Goal: Information Seeking & Learning: Learn about a topic

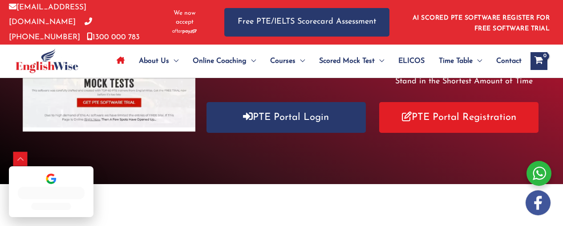
scroll to position [185, 0]
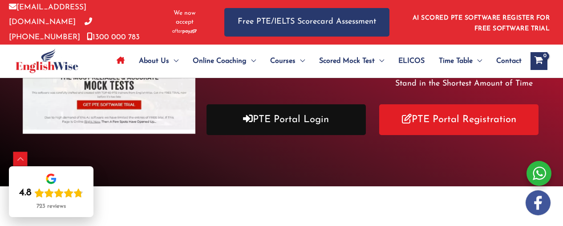
click at [320, 121] on link "PTE Portal Login" at bounding box center [286, 119] width 159 height 31
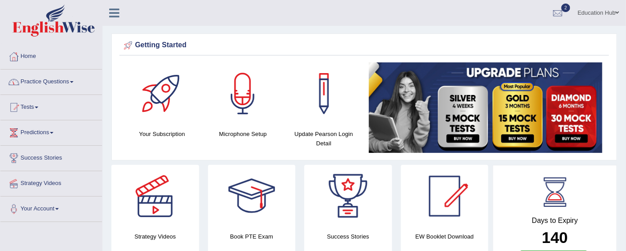
click at [59, 79] on link "Practice Questions" at bounding box center [51, 80] width 102 height 22
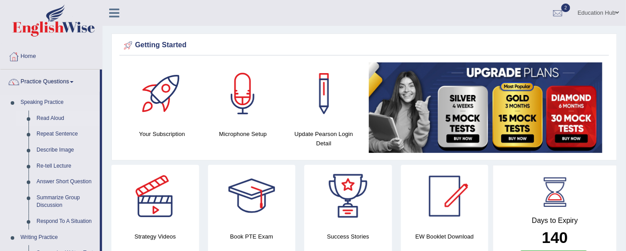
click at [65, 116] on link "Read Aloud" at bounding box center [66, 118] width 67 height 16
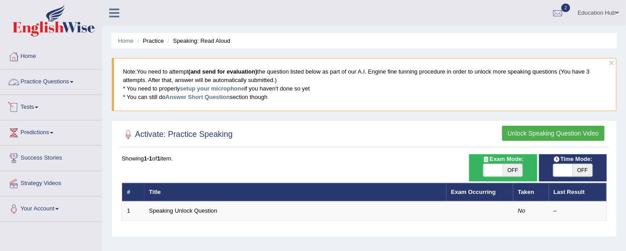
click at [43, 81] on link "Practice Questions" at bounding box center [51, 80] width 102 height 22
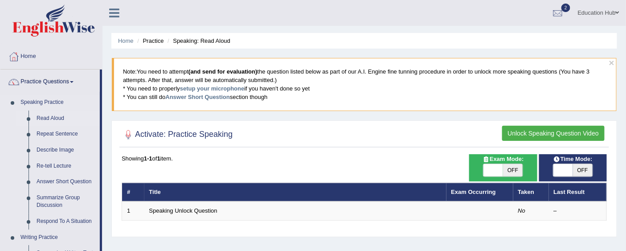
click at [57, 101] on link "Speaking Practice" at bounding box center [57, 102] width 83 height 16
click at [56, 117] on link "Read Aloud" at bounding box center [66, 118] width 67 height 16
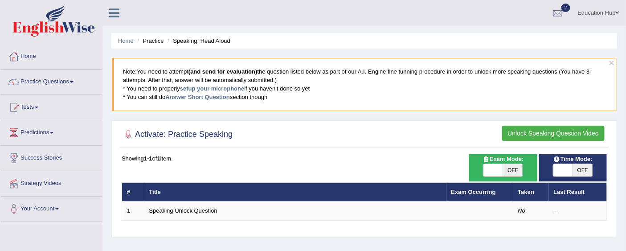
click at [510, 169] on span "OFF" at bounding box center [513, 170] width 20 height 12
checkbox input "true"
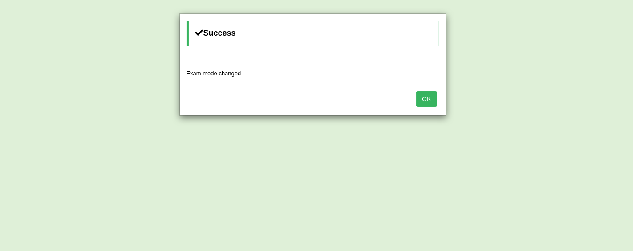
click at [431, 103] on button "OK" at bounding box center [426, 98] width 20 height 15
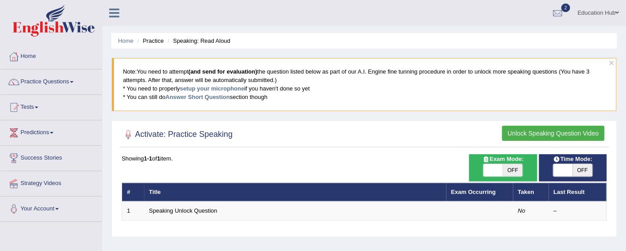
click at [571, 166] on span at bounding box center [563, 170] width 20 height 12
checkbox input "true"
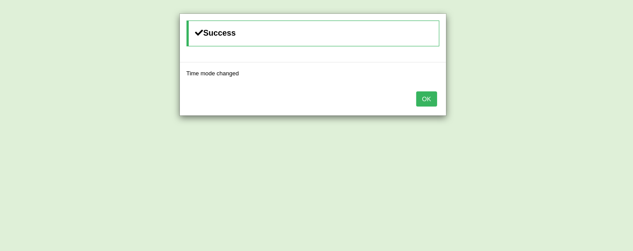
click at [430, 97] on button "OK" at bounding box center [426, 98] width 20 height 15
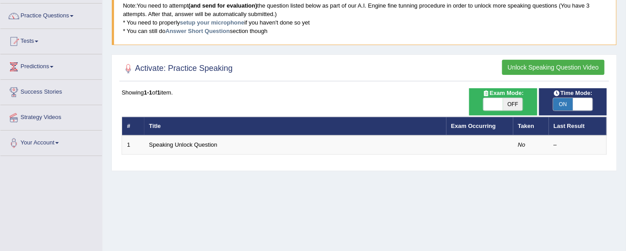
scroll to position [49, 0]
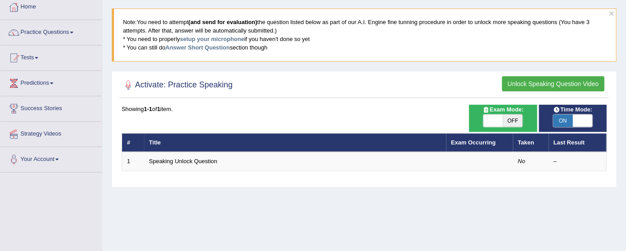
click at [544, 82] on button "Unlock Speaking Question Video" at bounding box center [553, 83] width 102 height 15
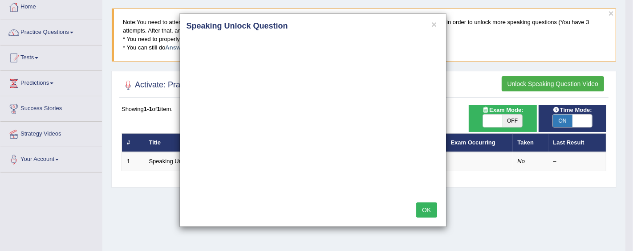
click at [433, 210] on button "OK" at bounding box center [426, 209] width 20 height 15
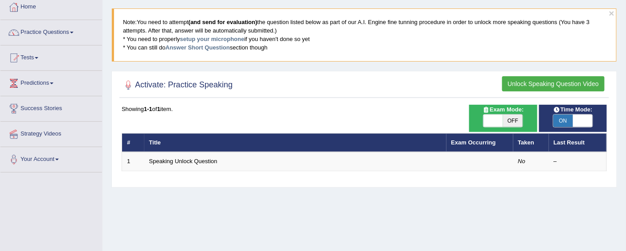
click at [539, 77] on button "Unlock Speaking Question Video" at bounding box center [553, 83] width 102 height 15
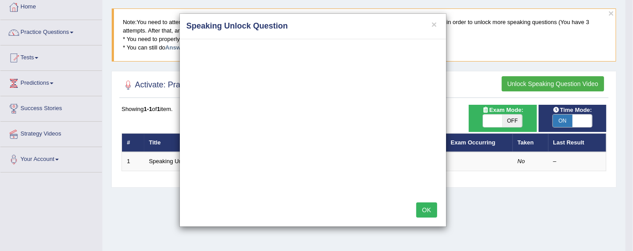
click at [430, 209] on button "OK" at bounding box center [426, 209] width 20 height 15
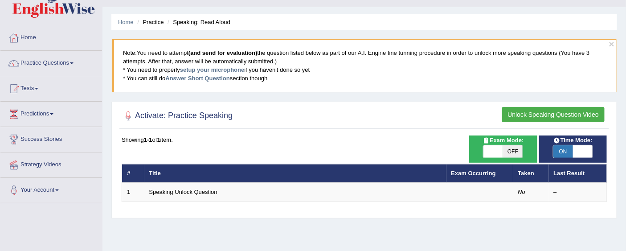
scroll to position [0, 0]
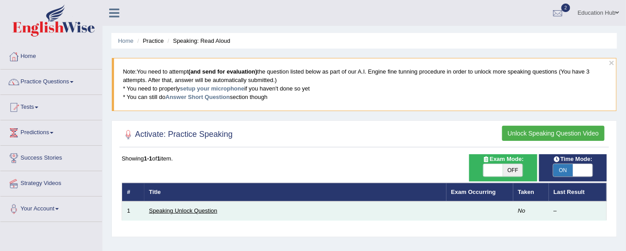
click at [175, 209] on link "Speaking Unlock Question" at bounding box center [183, 210] width 68 height 7
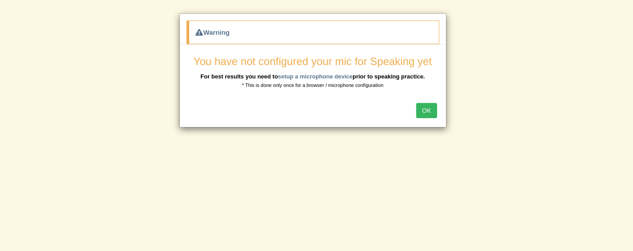
click at [424, 120] on div "OK" at bounding box center [313, 111] width 266 height 31
click at [420, 107] on button "OK" at bounding box center [426, 110] width 20 height 15
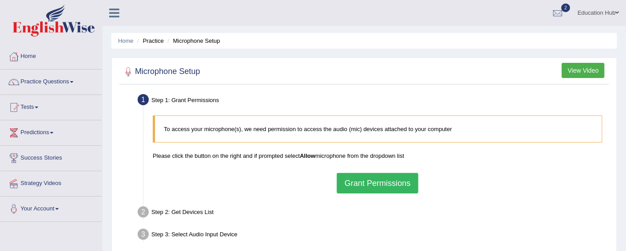
click at [388, 180] on button "Grant Permissions" at bounding box center [377, 183] width 81 height 20
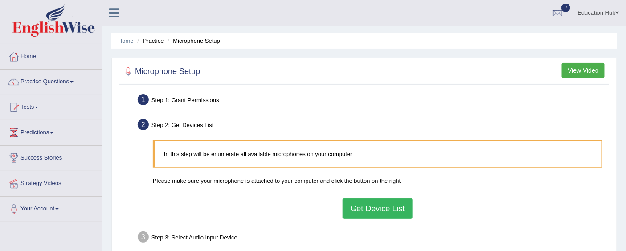
click at [367, 206] on button "Get Device List" at bounding box center [377, 208] width 69 height 20
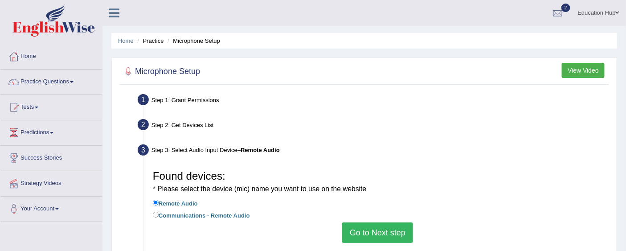
click at [401, 237] on button "Go to Next step" at bounding box center [377, 232] width 71 height 20
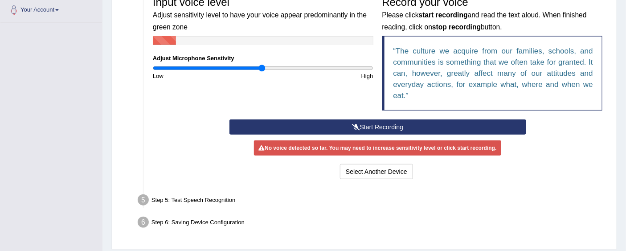
scroll to position [226, 0]
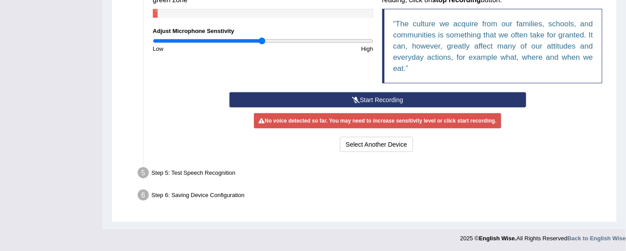
click at [393, 95] on button "Start Recording" at bounding box center [377, 99] width 297 height 15
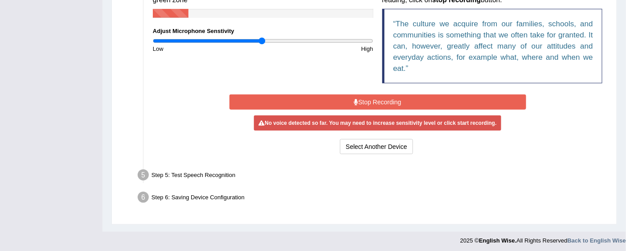
click at [388, 102] on button "Stop Recording" at bounding box center [377, 101] width 297 height 15
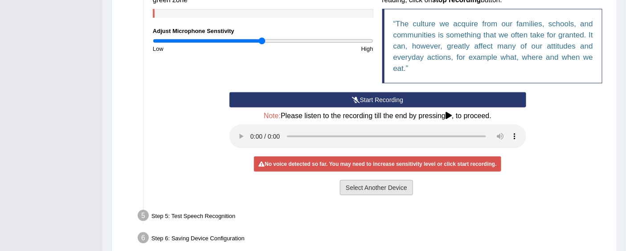
click at [371, 186] on button "Select Another Device" at bounding box center [376, 187] width 73 height 15
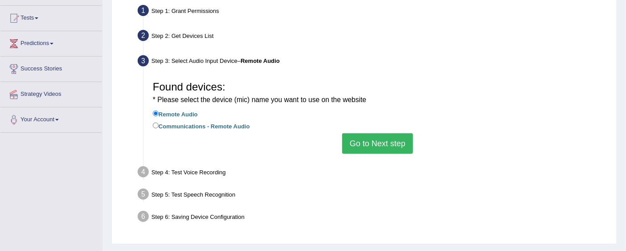
scroll to position [68, 0]
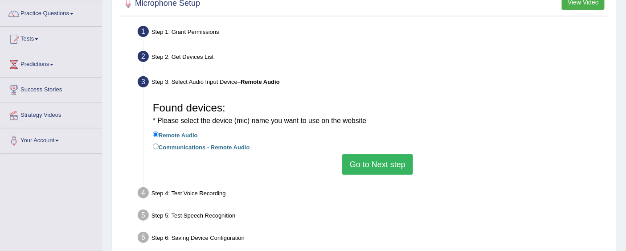
click at [403, 171] on button "Go to Next step" at bounding box center [377, 164] width 71 height 20
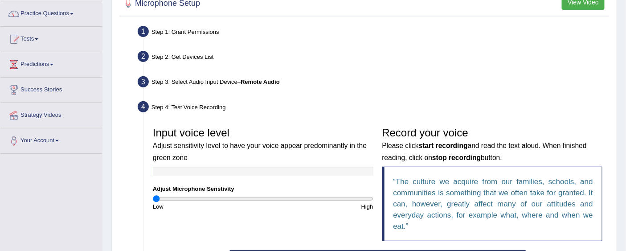
drag, startPoint x: 261, startPoint y: 198, endPoint x: 66, endPoint y: 192, distance: 194.7
type input "0.02"
click at [153, 195] on input "range" at bounding box center [263, 198] width 220 height 7
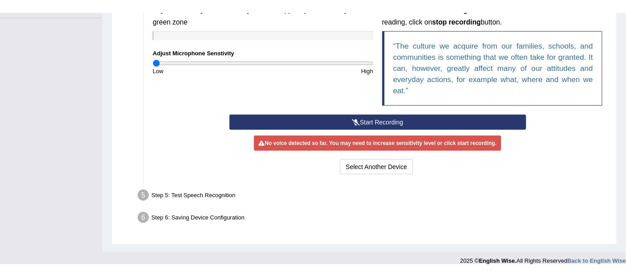
scroll to position [200, 0]
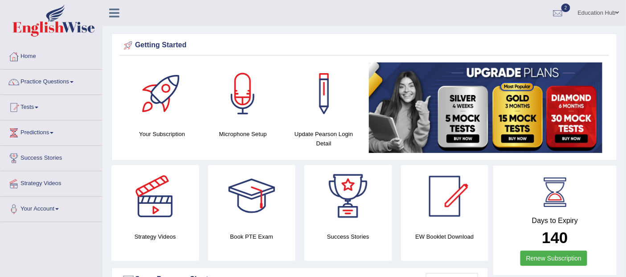
click at [47, 78] on link "Practice Questions" at bounding box center [51, 80] width 102 height 22
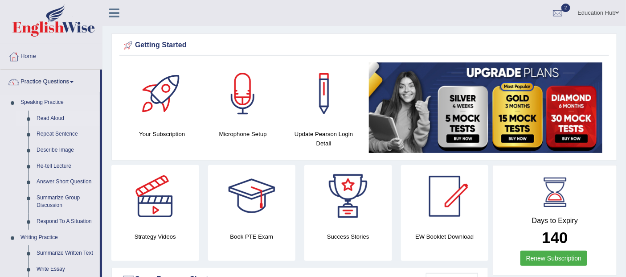
click at [54, 118] on link "Read Aloud" at bounding box center [66, 118] width 67 height 16
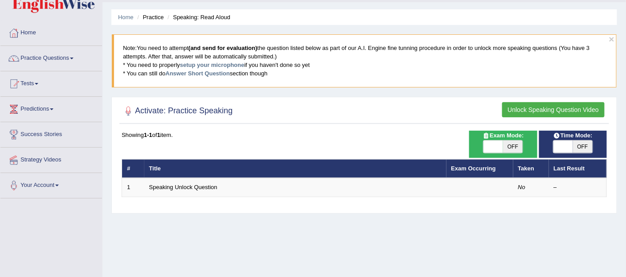
scroll to position [99, 0]
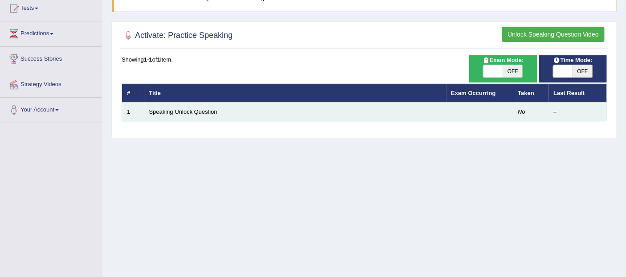
click at [547, 114] on td "No" at bounding box center [531, 111] width 36 height 19
click at [556, 113] on div "–" at bounding box center [578, 112] width 48 height 8
click at [519, 111] on em "No" at bounding box center [522, 111] width 8 height 7
click at [552, 111] on td "–" at bounding box center [578, 111] width 58 height 19
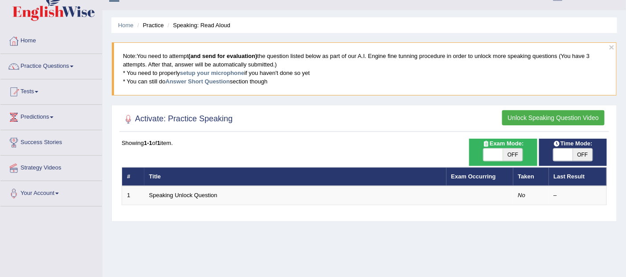
scroll to position [0, 0]
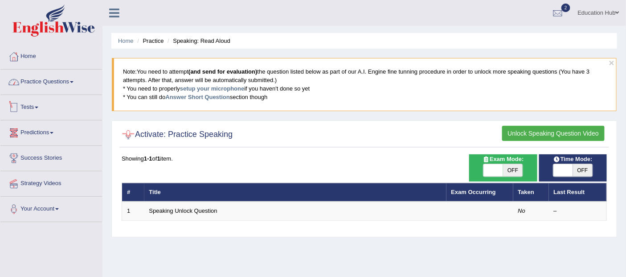
click at [29, 87] on link "Practice Questions" at bounding box center [51, 80] width 102 height 22
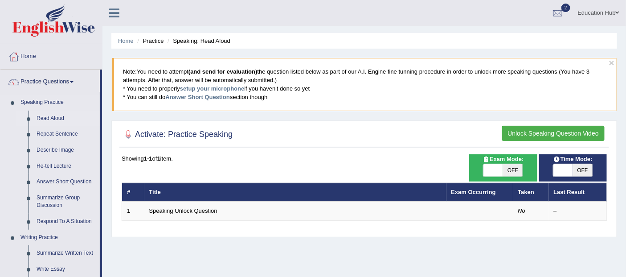
click at [47, 117] on link "Read Aloud" at bounding box center [66, 118] width 67 height 16
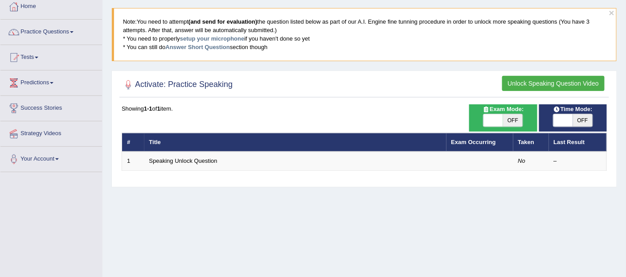
scroll to position [49, 0]
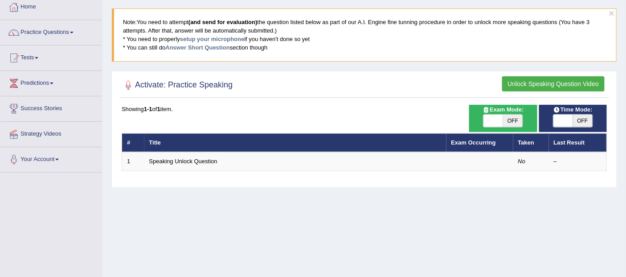
click at [547, 78] on button "Unlock Speaking Question Video" at bounding box center [553, 83] width 102 height 15
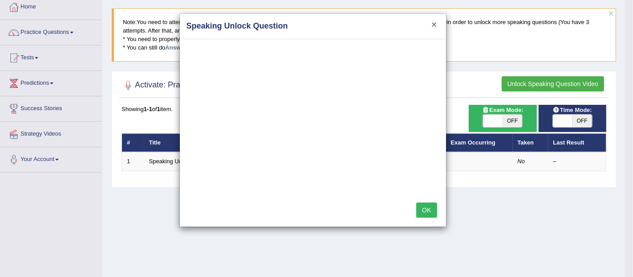
click at [437, 25] on button "×" at bounding box center [434, 24] width 5 height 9
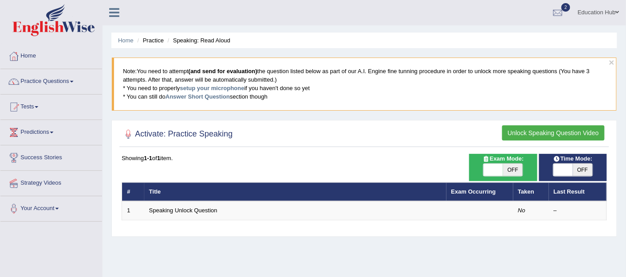
scroll to position [0, 0]
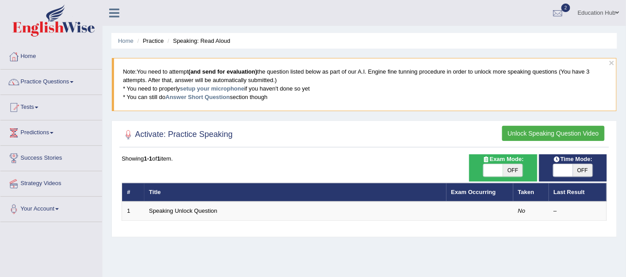
click at [543, 134] on button "Unlock Speaking Question Video" at bounding box center [553, 133] width 102 height 15
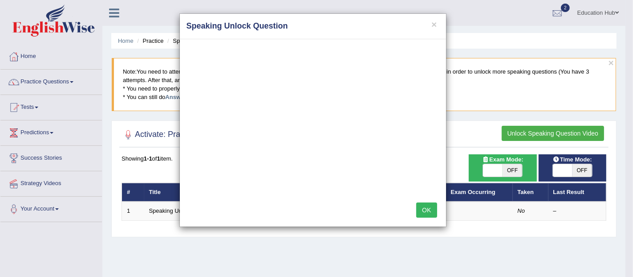
click at [420, 206] on button "OK" at bounding box center [426, 209] width 20 height 15
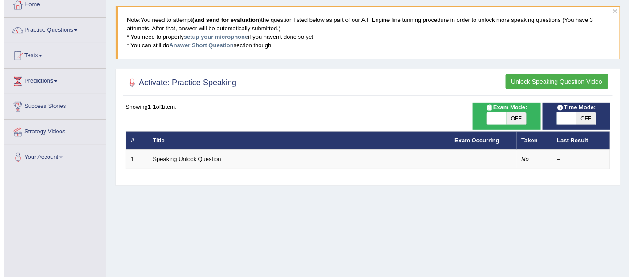
scroll to position [99, 0]
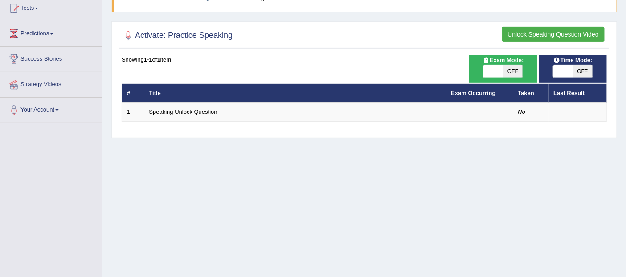
click at [558, 70] on span at bounding box center [563, 71] width 20 height 12
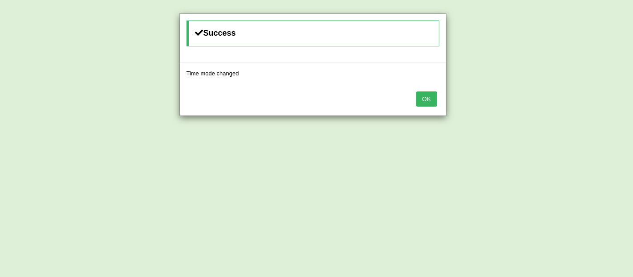
click at [419, 98] on button "OK" at bounding box center [426, 98] width 20 height 15
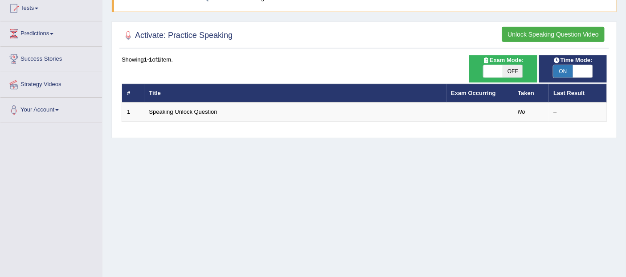
click at [587, 69] on span at bounding box center [583, 71] width 20 height 12
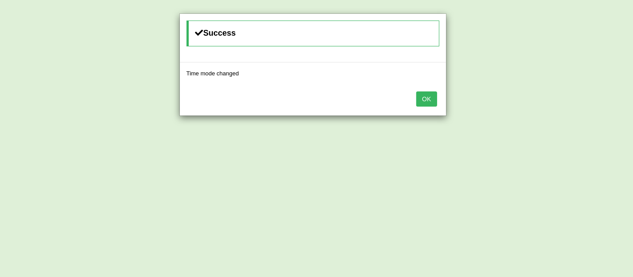
click at [561, 73] on div "Success Time mode changed OK" at bounding box center [316, 138] width 633 height 277
click at [428, 95] on button "OK" at bounding box center [426, 98] width 20 height 15
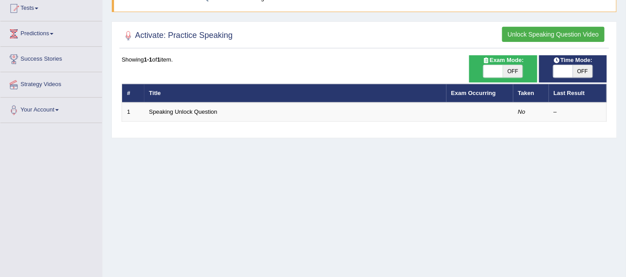
click at [562, 73] on span at bounding box center [563, 71] width 20 height 12
checkbox input "true"
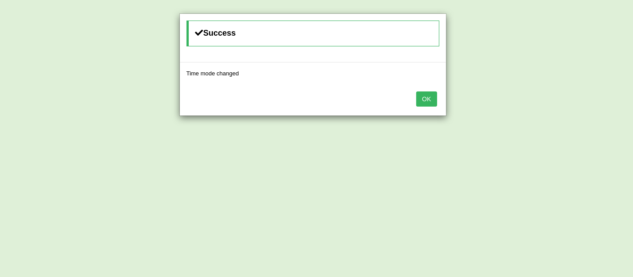
click at [429, 102] on button "OK" at bounding box center [426, 98] width 20 height 15
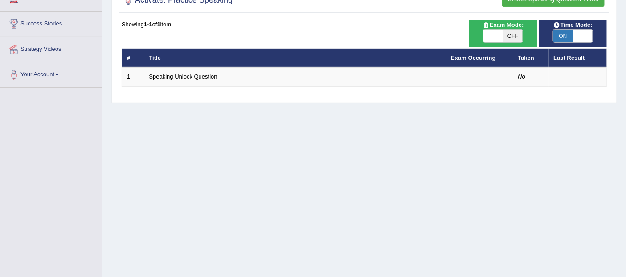
scroll to position [42, 0]
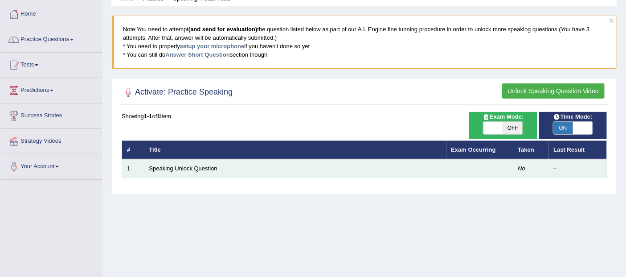
click at [189, 173] on td "Speaking Unlock Question" at bounding box center [295, 168] width 302 height 19
click at [192, 172] on td "Speaking Unlock Question" at bounding box center [295, 168] width 302 height 19
click at [196, 170] on link "Speaking Unlock Question" at bounding box center [183, 168] width 68 height 7
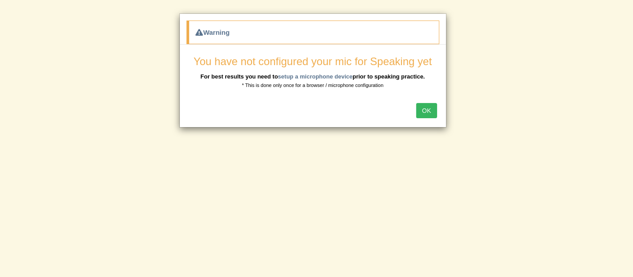
click at [422, 113] on button "OK" at bounding box center [426, 110] width 20 height 15
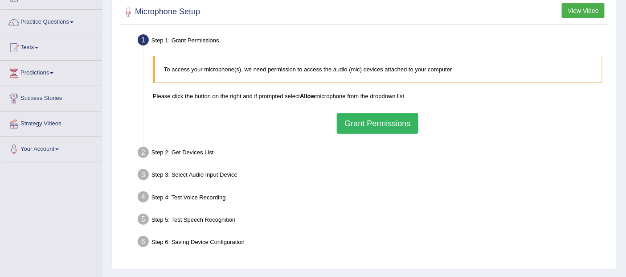
scroll to position [99, 0]
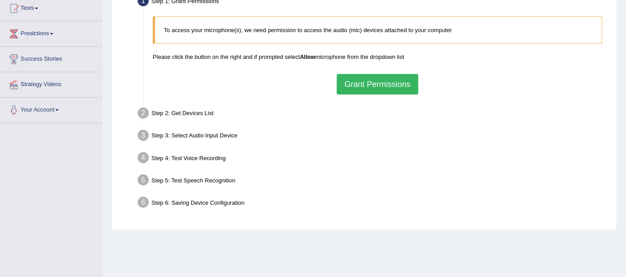
click at [367, 77] on button "Grant Permissions" at bounding box center [377, 84] width 81 height 20
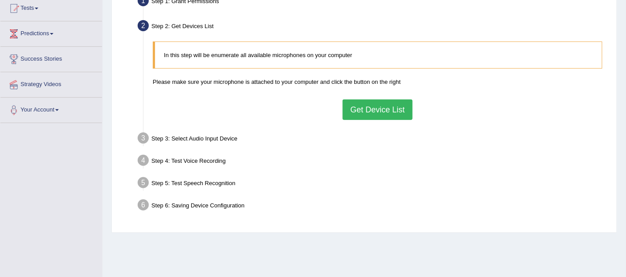
click at [371, 103] on button "Get Device List" at bounding box center [377, 109] width 69 height 20
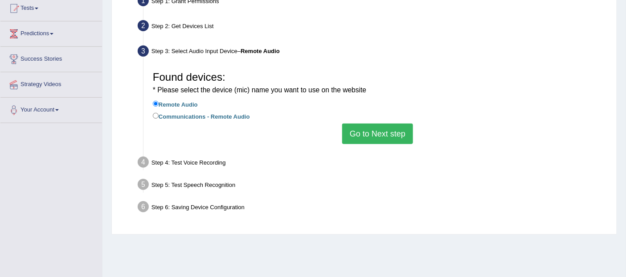
click at [363, 129] on button "Go to Next step" at bounding box center [377, 133] width 71 height 20
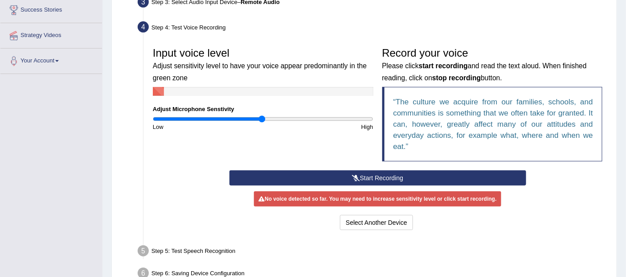
scroll to position [148, 0]
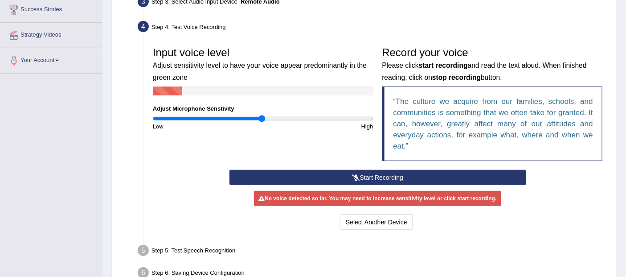
click at [365, 170] on button "Start Recording" at bounding box center [377, 177] width 297 height 15
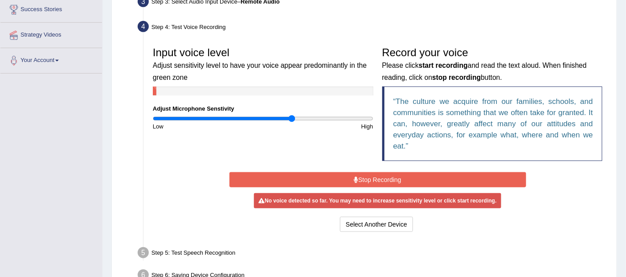
drag, startPoint x: 257, startPoint y: 117, endPoint x: 291, endPoint y: 121, distance: 34.1
type input "1.28"
click at [291, 121] on input "range" at bounding box center [263, 118] width 220 height 7
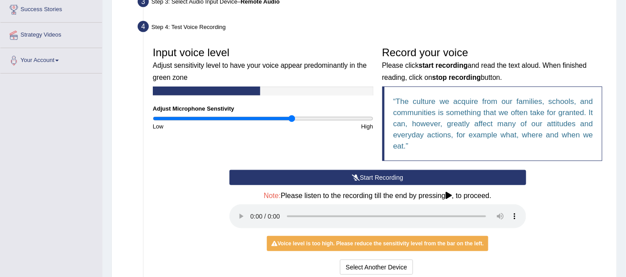
click at [402, 183] on button "Start Recording" at bounding box center [377, 177] width 297 height 15
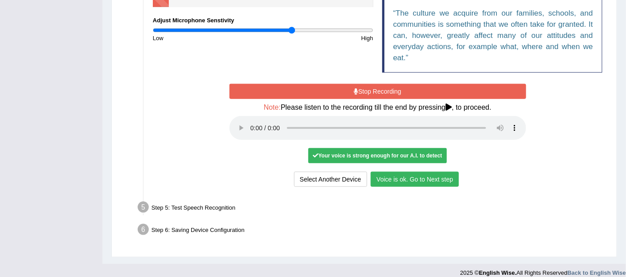
scroll to position [245, 0]
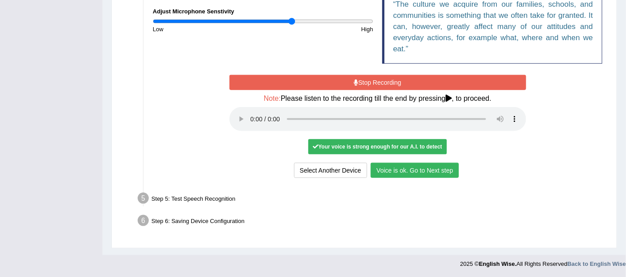
click at [385, 163] on button "Voice is ok. Go to Next step" at bounding box center [415, 170] width 88 height 15
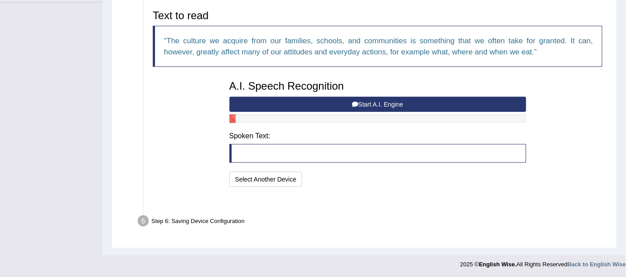
scroll to position [197, 0]
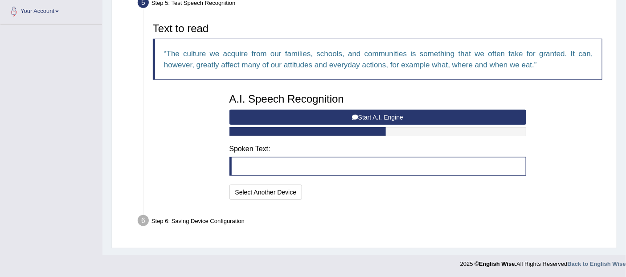
click at [294, 111] on button "Start A.I. Engine" at bounding box center [377, 117] width 297 height 15
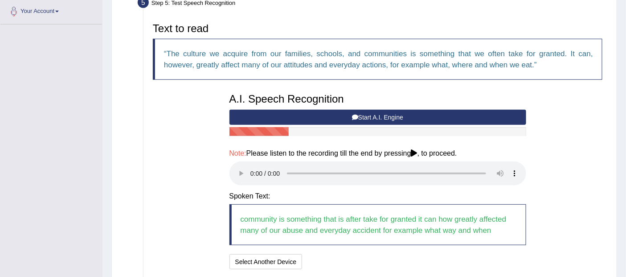
click at [359, 110] on button "Start A.I. Engine" at bounding box center [377, 117] width 297 height 15
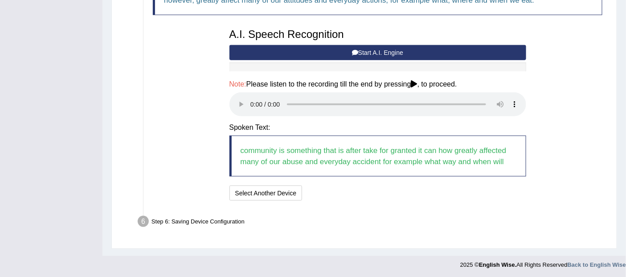
scroll to position [263, 0]
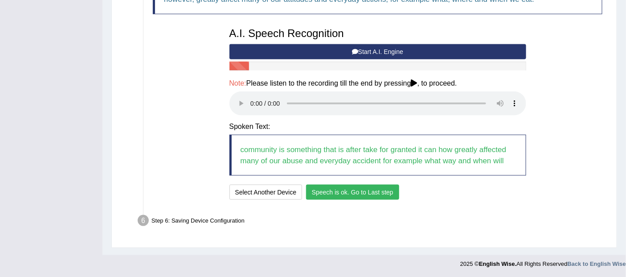
click at [367, 197] on button "Speech is ok. Go to Last step" at bounding box center [352, 191] width 93 height 15
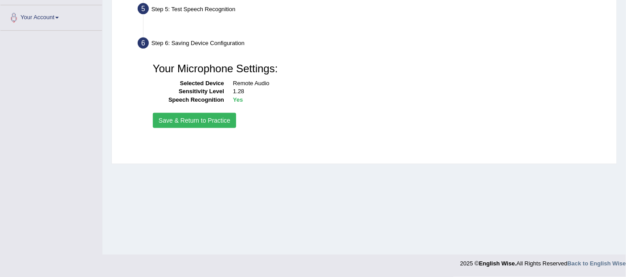
scroll to position [191, 0]
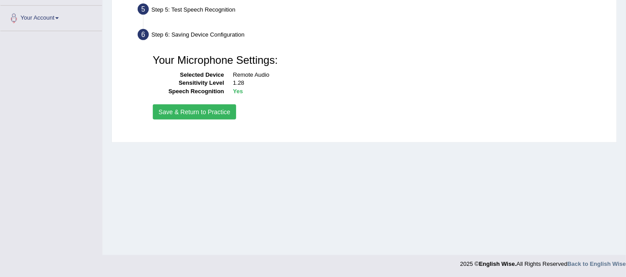
click at [195, 107] on button "Save & Return to Practice" at bounding box center [194, 111] width 83 height 15
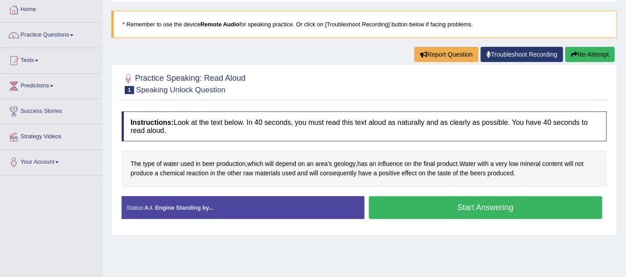
scroll to position [49, 0]
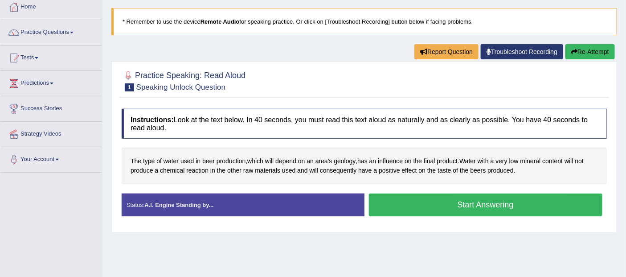
click at [412, 203] on button "Start Answering" at bounding box center [486, 204] width 234 height 23
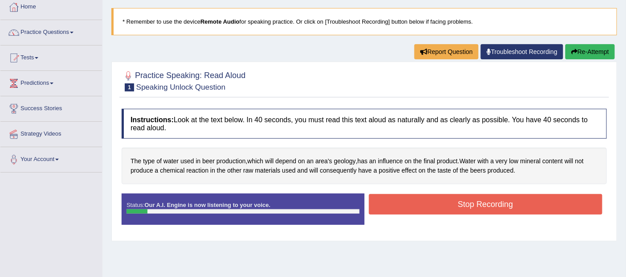
click at [441, 209] on button "Stop Recording" at bounding box center [486, 204] width 234 height 20
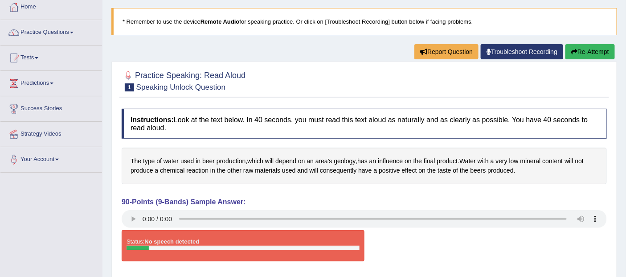
click at [588, 50] on button "Re-Attempt" at bounding box center [589, 51] width 49 height 15
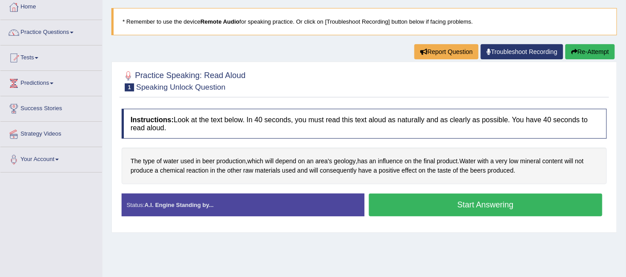
scroll to position [49, 0]
click at [437, 200] on button "Start Answering" at bounding box center [486, 204] width 234 height 23
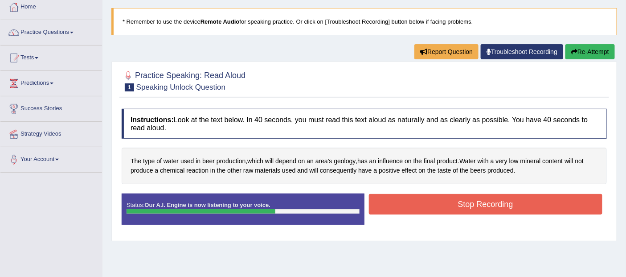
click at [469, 200] on button "Stop Recording" at bounding box center [486, 204] width 234 height 20
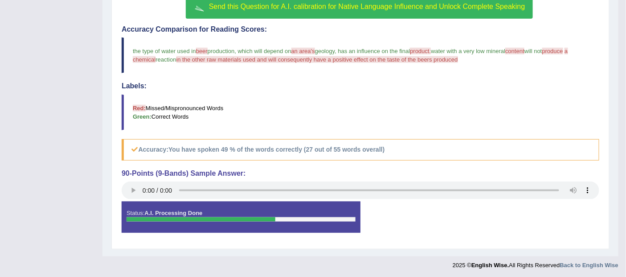
scroll to position [249, 0]
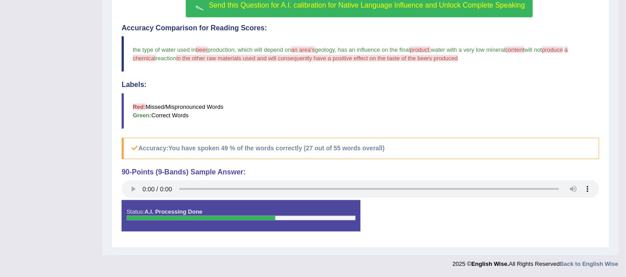
click at [153, 208] on strong "A.I. Processing Done" at bounding box center [173, 211] width 58 height 7
click at [553, 235] on div "Status: A.I. Processing Done Start Answering Stop Recording" at bounding box center [361, 220] width 478 height 40
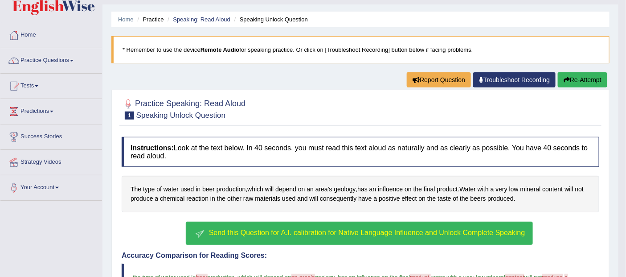
scroll to position [0, 0]
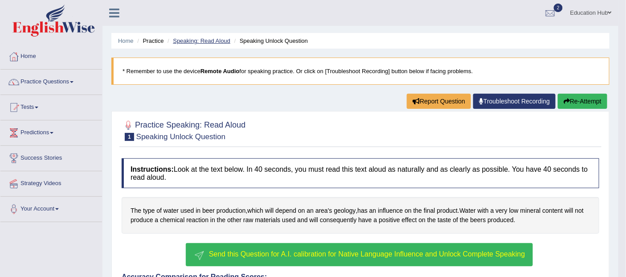
click at [215, 42] on link "Speaking: Read Aloud" at bounding box center [201, 40] width 57 height 7
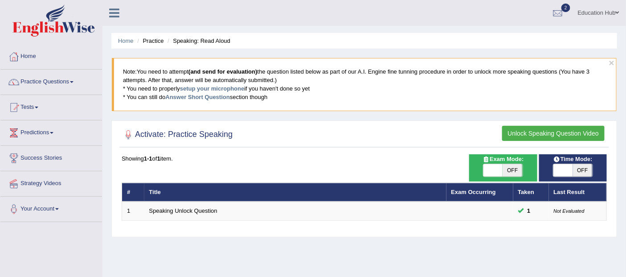
click at [159, 41] on li "Practice" at bounding box center [149, 41] width 29 height 8
click at [60, 83] on link "Practice Questions" at bounding box center [51, 80] width 102 height 22
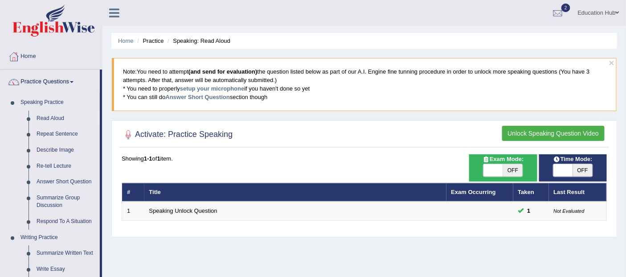
click at [49, 119] on link "Read Aloud" at bounding box center [66, 118] width 67 height 16
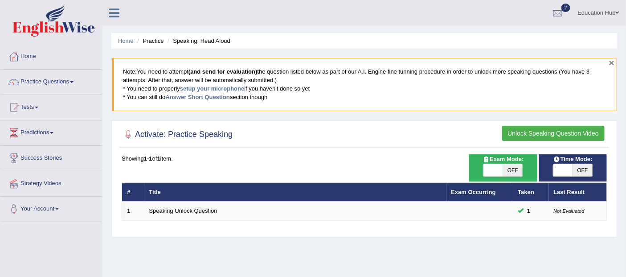
click at [609, 64] on button "×" at bounding box center [611, 62] width 5 height 9
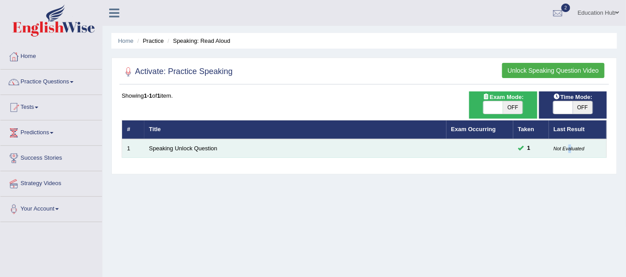
click at [571, 146] on small "Not Evaluated" at bounding box center [569, 148] width 31 height 5
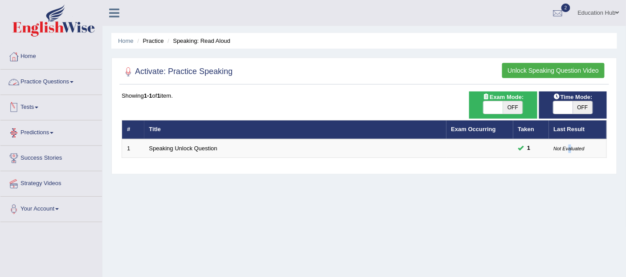
click at [40, 83] on link "Practice Questions" at bounding box center [51, 80] width 102 height 22
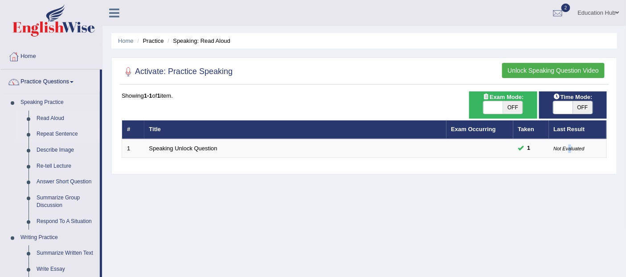
click at [52, 136] on link "Repeat Sentence" at bounding box center [66, 134] width 67 height 16
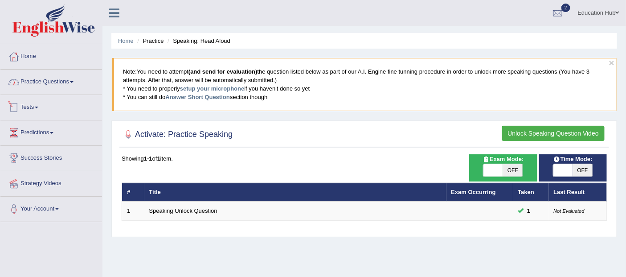
click at [53, 78] on link "Practice Questions" at bounding box center [51, 80] width 102 height 22
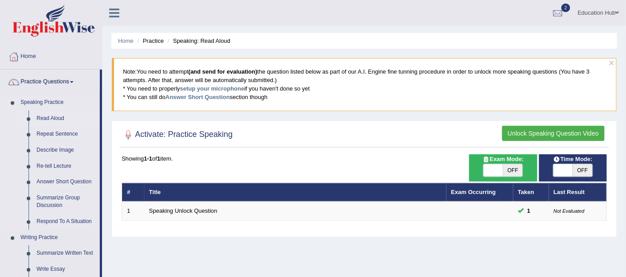
click at [58, 114] on link "Read Aloud" at bounding box center [66, 118] width 67 height 16
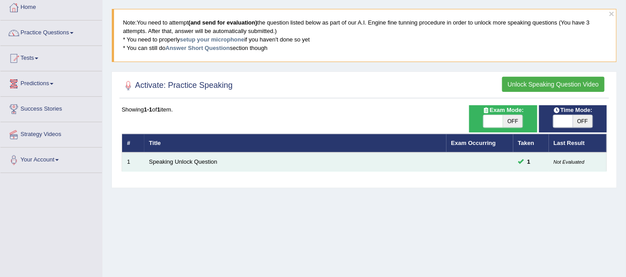
scroll to position [49, 0]
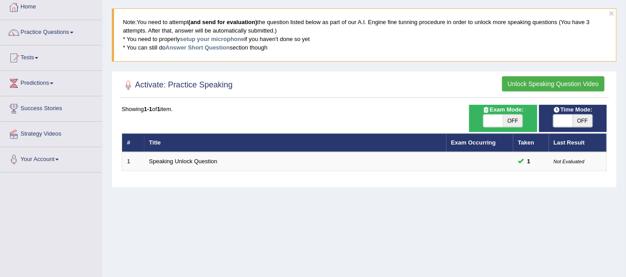
click at [545, 89] on button "Unlock Speaking Question Video" at bounding box center [553, 83] width 102 height 15
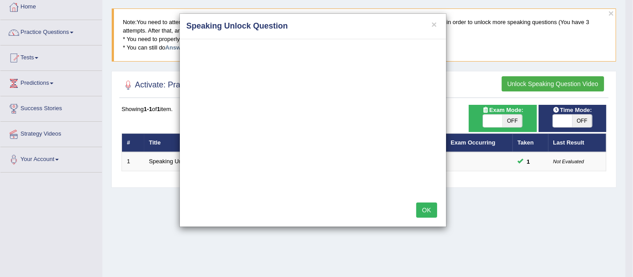
click at [425, 209] on button "OK" at bounding box center [426, 209] width 20 height 15
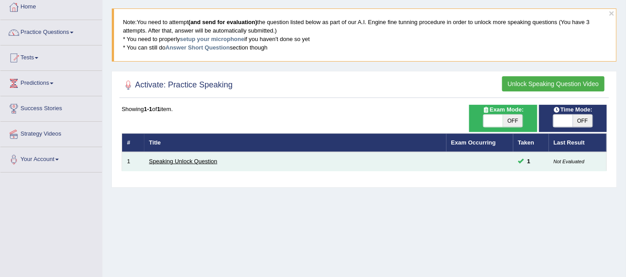
click at [183, 158] on link "Speaking Unlock Question" at bounding box center [183, 161] width 68 height 7
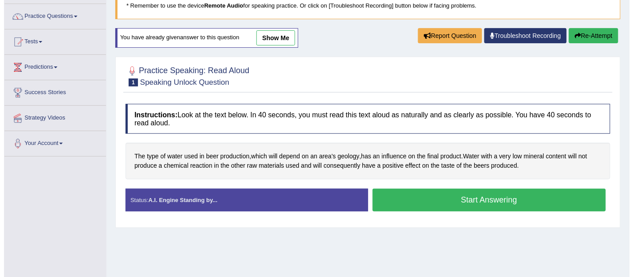
scroll to position [99, 0]
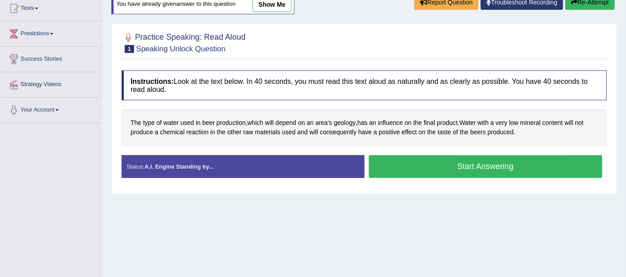
click at [263, 175] on div "Status: A.I. Engine Standing by..." at bounding box center [243, 166] width 243 height 23
click at [264, 175] on div "Status: A.I. Engine Standing by..." at bounding box center [243, 166] width 243 height 23
click at [457, 170] on button "Start Answering" at bounding box center [486, 166] width 234 height 23
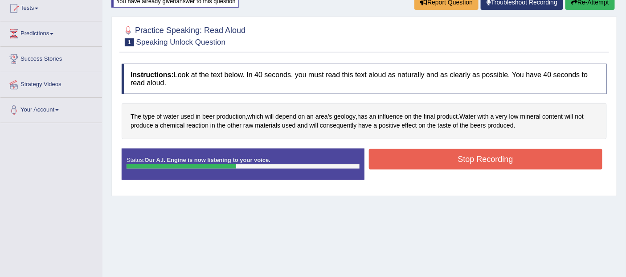
click at [448, 165] on button "Stop Recording" at bounding box center [486, 159] width 234 height 20
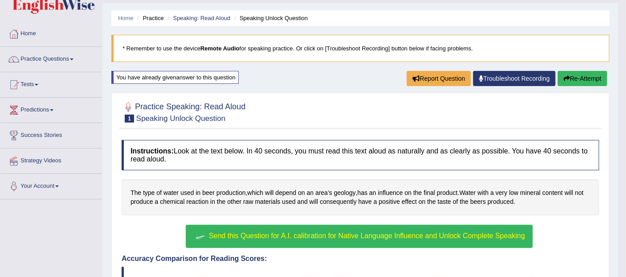
scroll to position [0, 0]
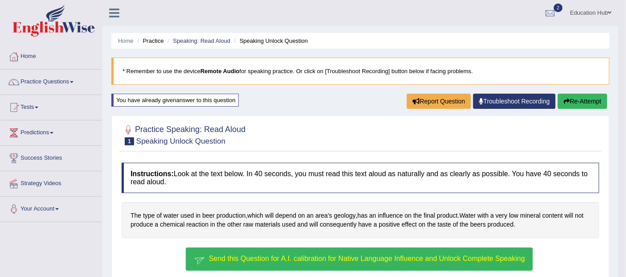
click at [585, 100] on button "Re-Attempt" at bounding box center [582, 101] width 49 height 15
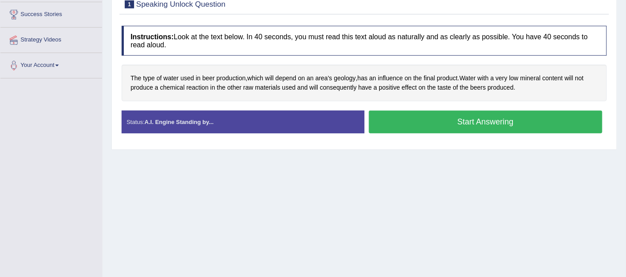
scroll to position [148, 0]
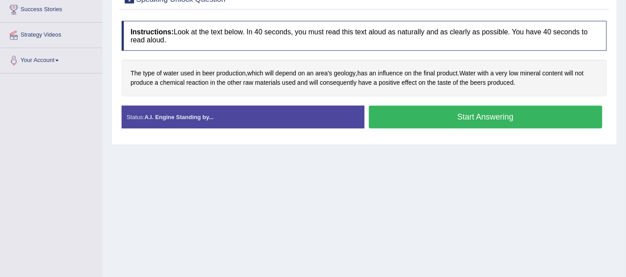
click at [443, 114] on button "Start Answering" at bounding box center [486, 117] width 234 height 23
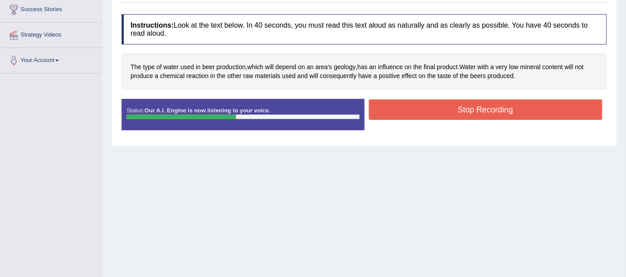
click at [429, 112] on button "Stop Recording" at bounding box center [486, 109] width 234 height 20
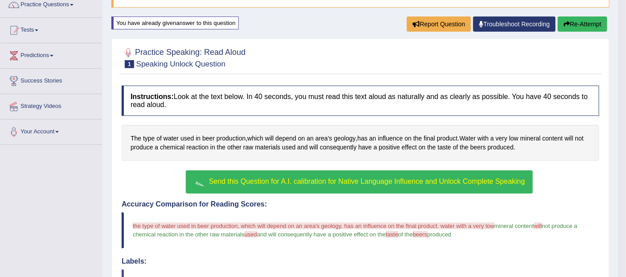
scroll to position [56, 0]
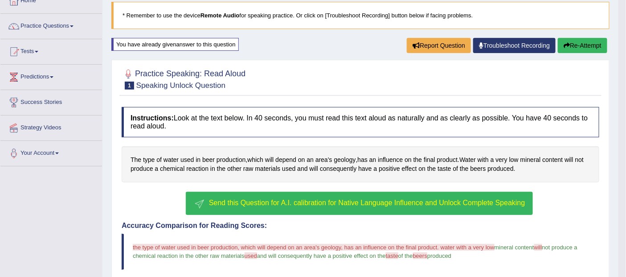
click at [584, 42] on button "Re-Attempt" at bounding box center [582, 45] width 49 height 15
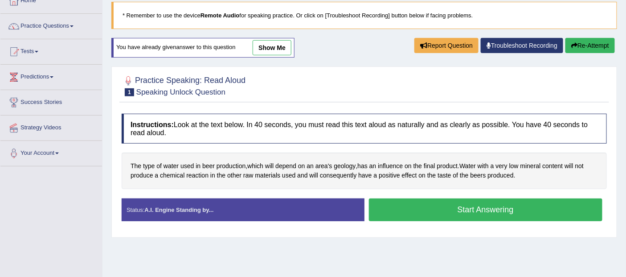
scroll to position [56, 0]
click at [413, 202] on button "Start Answering" at bounding box center [486, 209] width 234 height 23
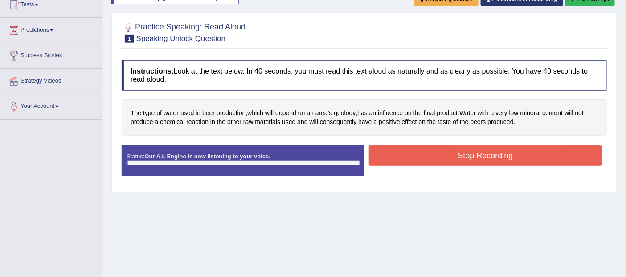
scroll to position [105, 0]
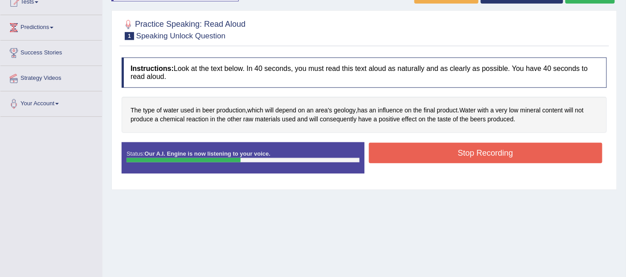
click at [565, 154] on button "Stop Recording" at bounding box center [486, 153] width 234 height 20
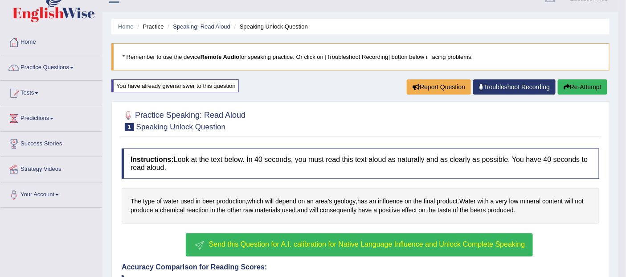
scroll to position [0, 0]
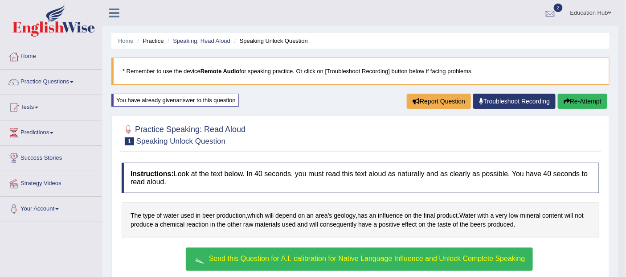
click at [546, 17] on div at bounding box center [549, 13] width 13 height 13
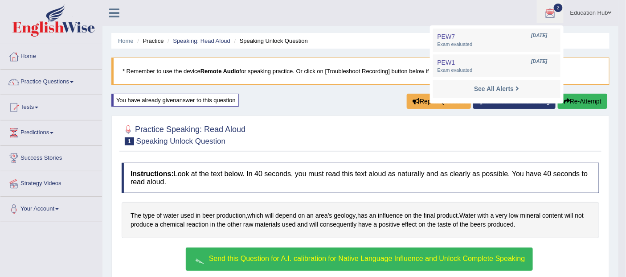
click at [546, 17] on div at bounding box center [549, 13] width 13 height 13
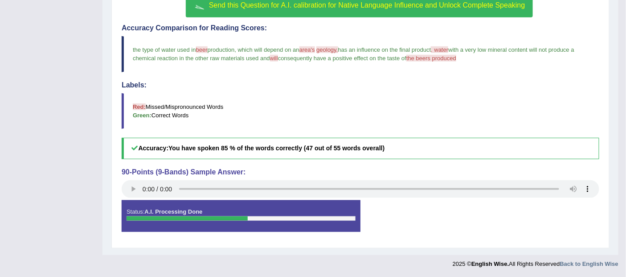
scroll to position [254, 0]
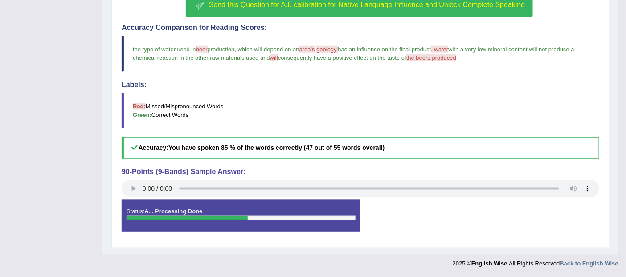
click at [281, 224] on div "Status: A.I. Processing Done" at bounding box center [241, 215] width 239 height 31
click at [193, 220] on div "Status: A.I. Processing Done" at bounding box center [241, 215] width 239 height 31
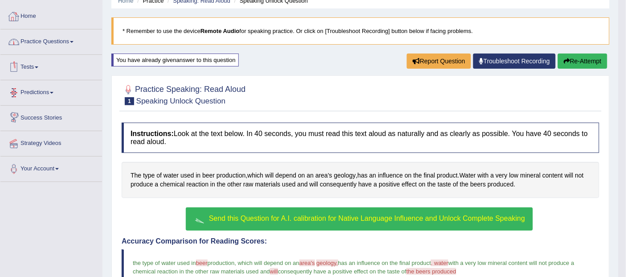
scroll to position [6, 0]
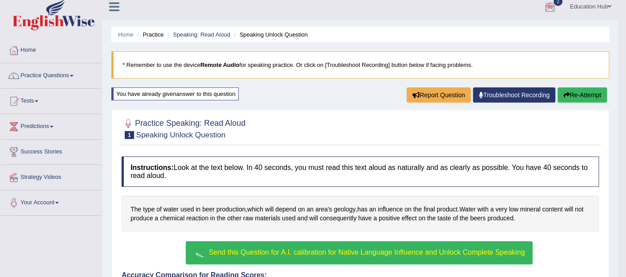
click at [61, 76] on link "Practice Questions" at bounding box center [51, 74] width 102 height 22
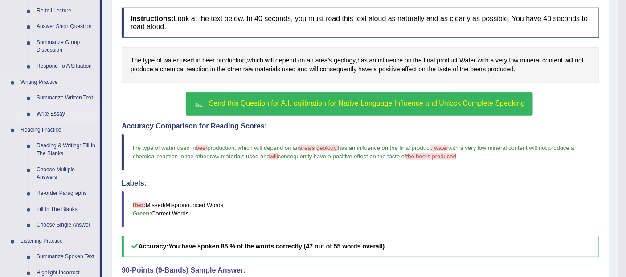
scroll to position [155, 0]
click at [59, 96] on link "Summarize Written Text" at bounding box center [66, 98] width 67 height 16
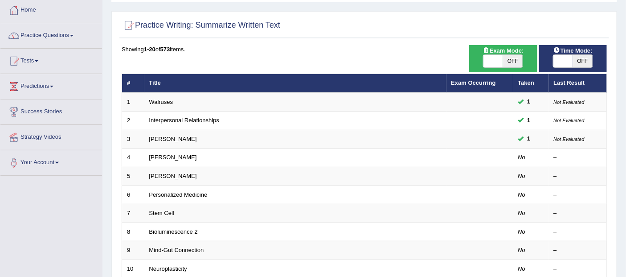
scroll to position [49, 0]
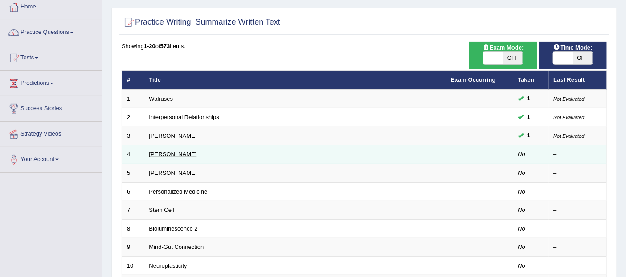
click at [154, 153] on link "[PERSON_NAME]" at bounding box center [173, 154] width 48 height 7
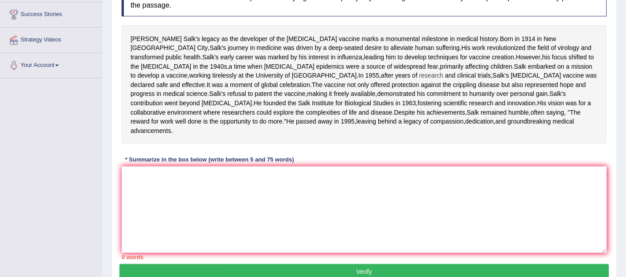
scroll to position [148, 0]
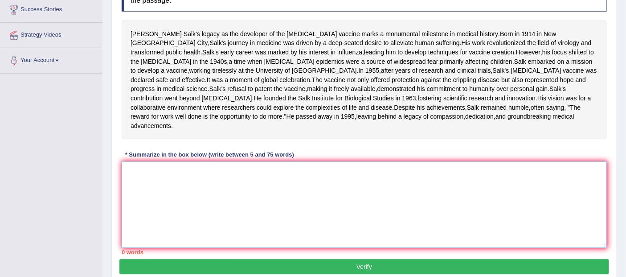
click at [172, 233] on textarea at bounding box center [364, 204] width 485 height 86
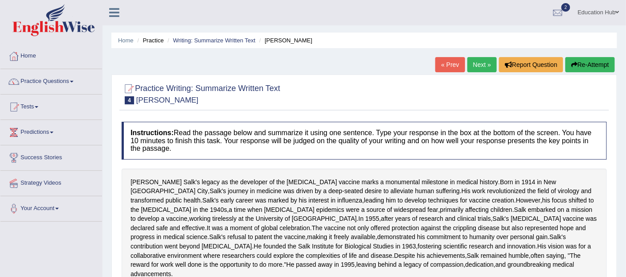
scroll to position [0, 0]
click at [38, 108] on span at bounding box center [37, 107] width 4 height 2
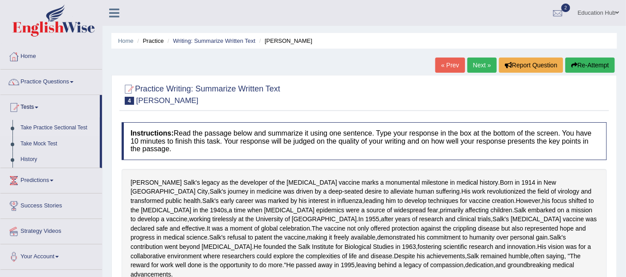
click at [54, 125] on link "Take Practice Sectional Test" at bounding box center [57, 128] width 83 height 16
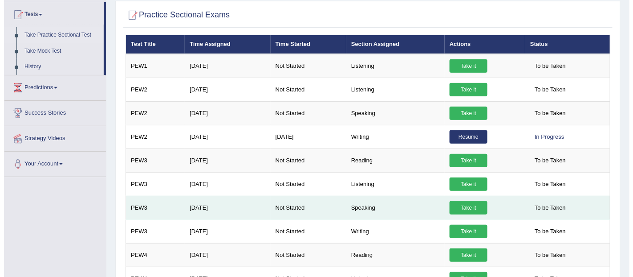
scroll to position [148, 0]
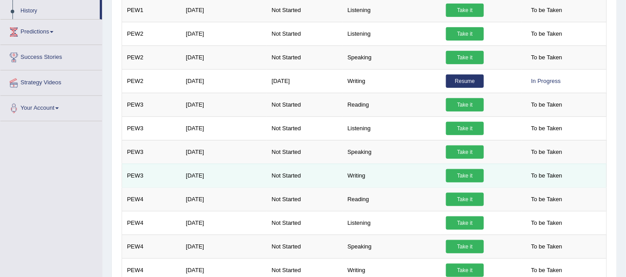
click at [460, 177] on link "Take it" at bounding box center [465, 175] width 38 height 13
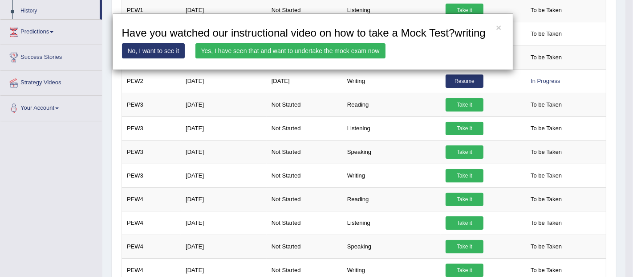
click at [279, 45] on link "Yes, I have seen that and want to undertake the mock exam now" at bounding box center [291, 50] width 190 height 15
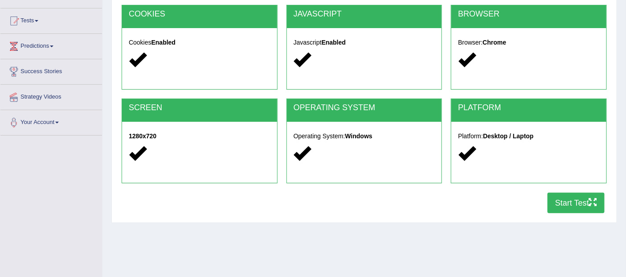
scroll to position [148, 0]
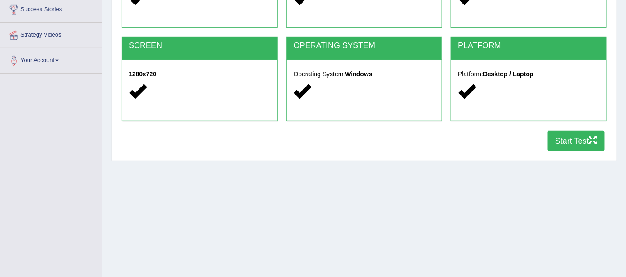
click at [575, 139] on button "Start Test" at bounding box center [575, 141] width 57 height 20
